Goal: Communication & Community: Answer question/provide support

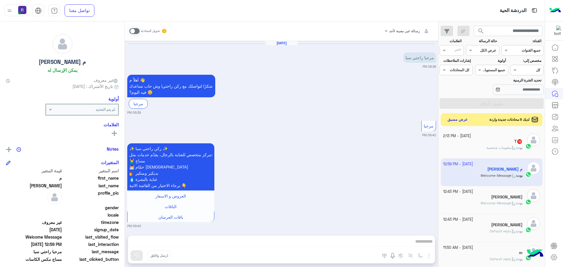
click at [490, 143] on div "T 12" at bounding box center [483, 142] width 80 height 6
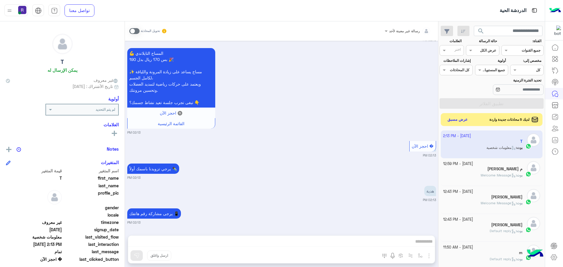
scroll to position [700, 0]
click at [462, 118] on button "عرض مسبق" at bounding box center [457, 119] width 25 height 8
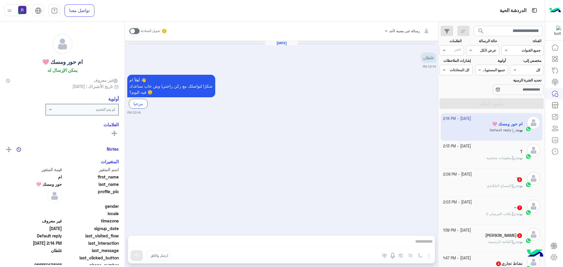
click at [489, 175] on div "[DATE] - 2:09 PM" at bounding box center [483, 175] width 80 height 6
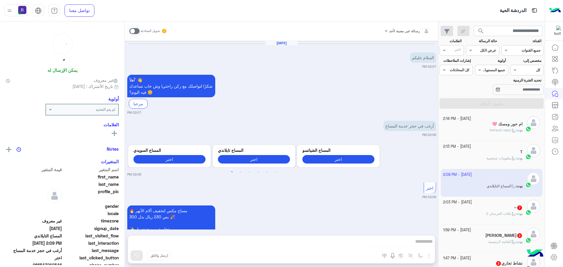
scroll to position [360, 0]
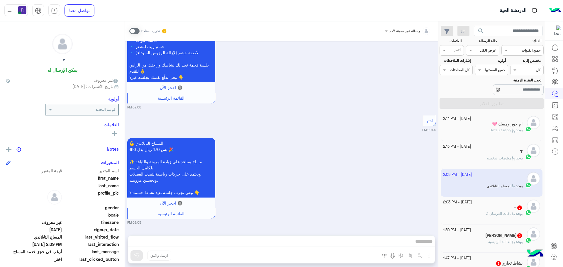
click at [499, 204] on div "[DATE] - 2:03 PM" at bounding box center [483, 203] width 80 height 6
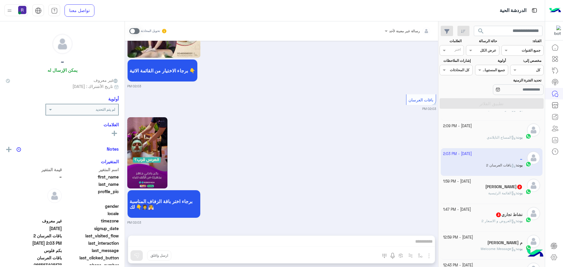
scroll to position [59, 0]
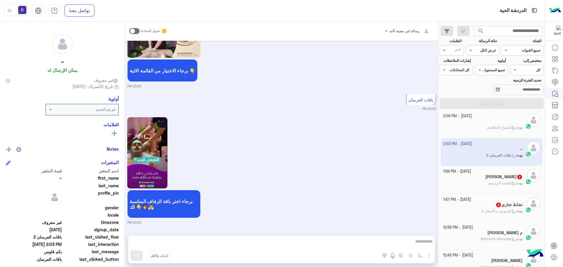
click at [499, 191] on div "بوت : القائمة الرئيسية" at bounding box center [483, 186] width 80 height 10
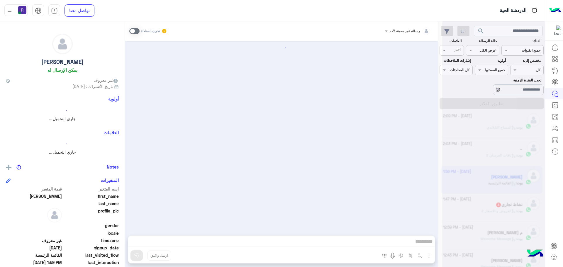
scroll to position [4, 0]
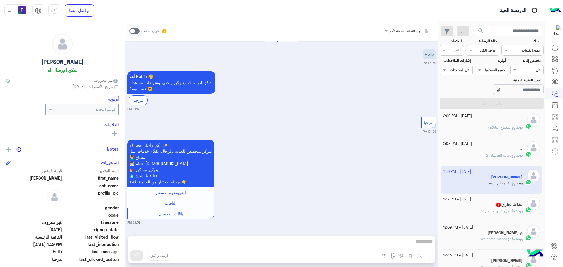
click at [498, 210] on span "العروض و الاسعار 2" at bounding box center [498, 211] width 34 height 4
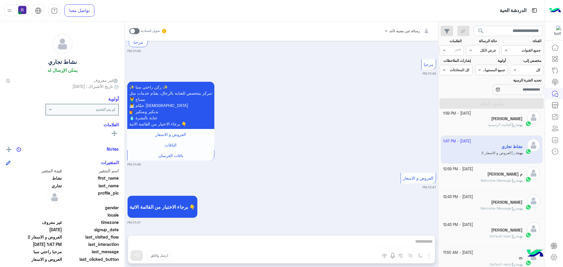
scroll to position [176, 0]
